Goal: Task Accomplishment & Management: Use online tool/utility

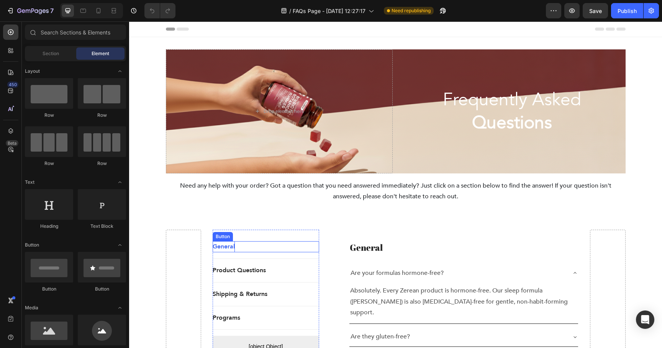
click at [228, 248] on p "General" at bounding box center [223, 246] width 22 height 11
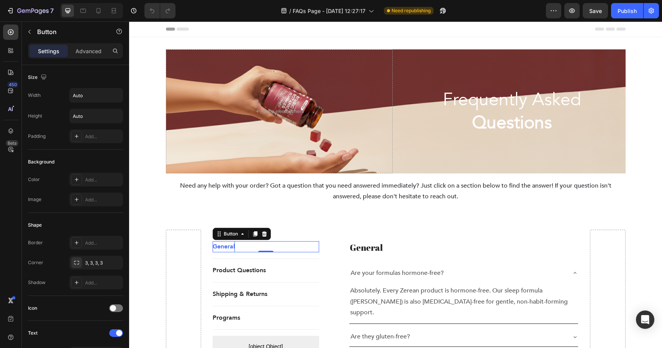
click at [219, 248] on p "General" at bounding box center [223, 246] width 22 height 11
click at [381, 248] on h2 "General" at bounding box center [464, 247] width 230 height 13
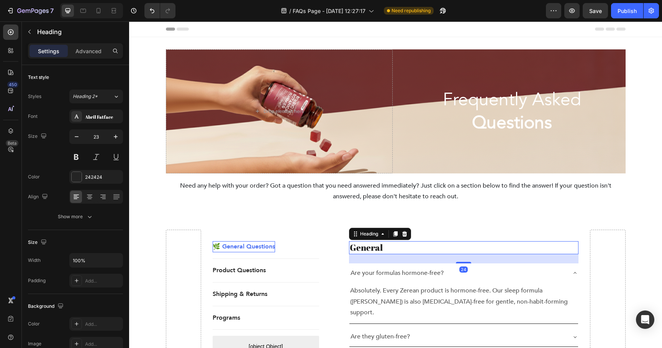
click at [372, 248] on h2 "General" at bounding box center [464, 247] width 230 height 13
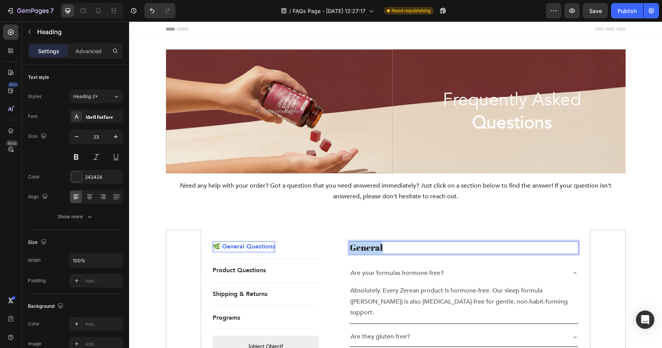
click at [372, 248] on p "General" at bounding box center [464, 247] width 228 height 11
click at [364, 234] on div "🌿 General Questions Heading 24 Are your formulas hormone-free? Absolutely. Ever…" at bounding box center [454, 326] width 248 height 193
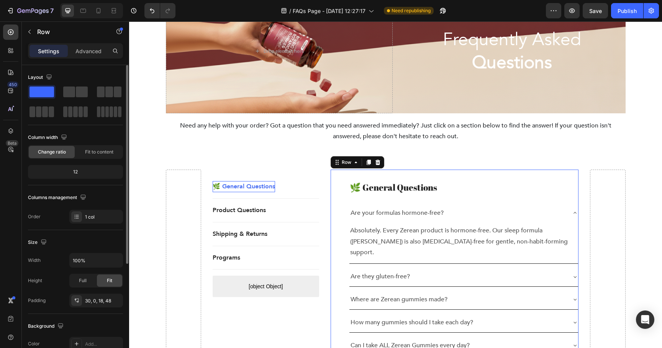
scroll to position [22, 0]
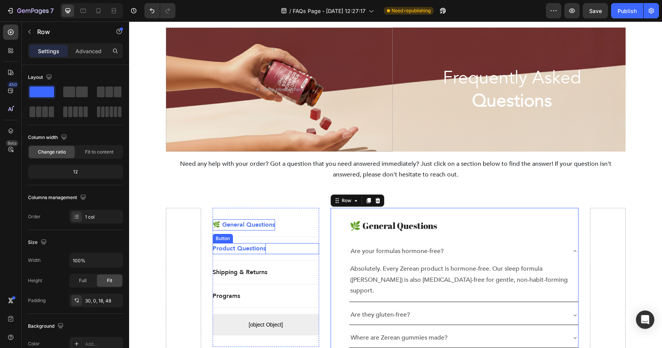
click at [246, 248] on p "Product Questions" at bounding box center [238, 248] width 53 height 11
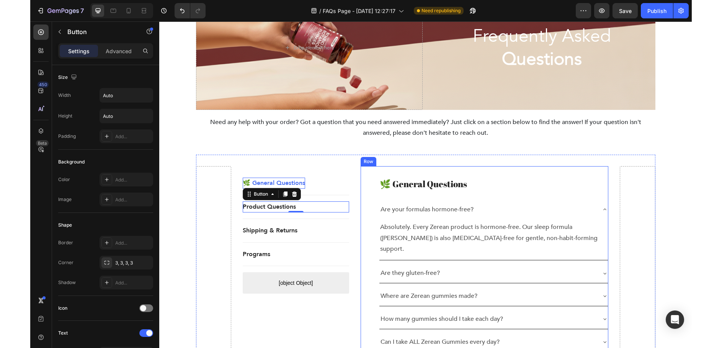
scroll to position [87, 0]
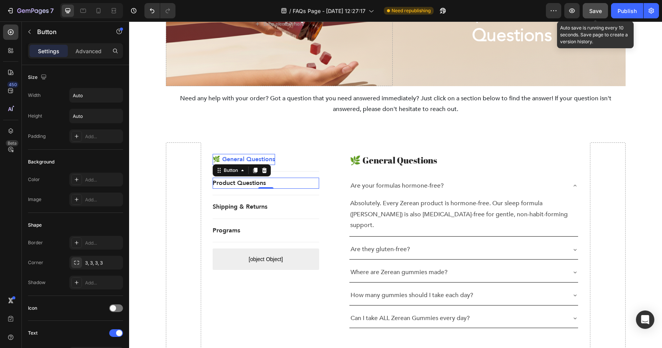
click at [603, 13] on button "Save" at bounding box center [594, 10] width 25 height 15
